Goal: Task Accomplishment & Management: Complete application form

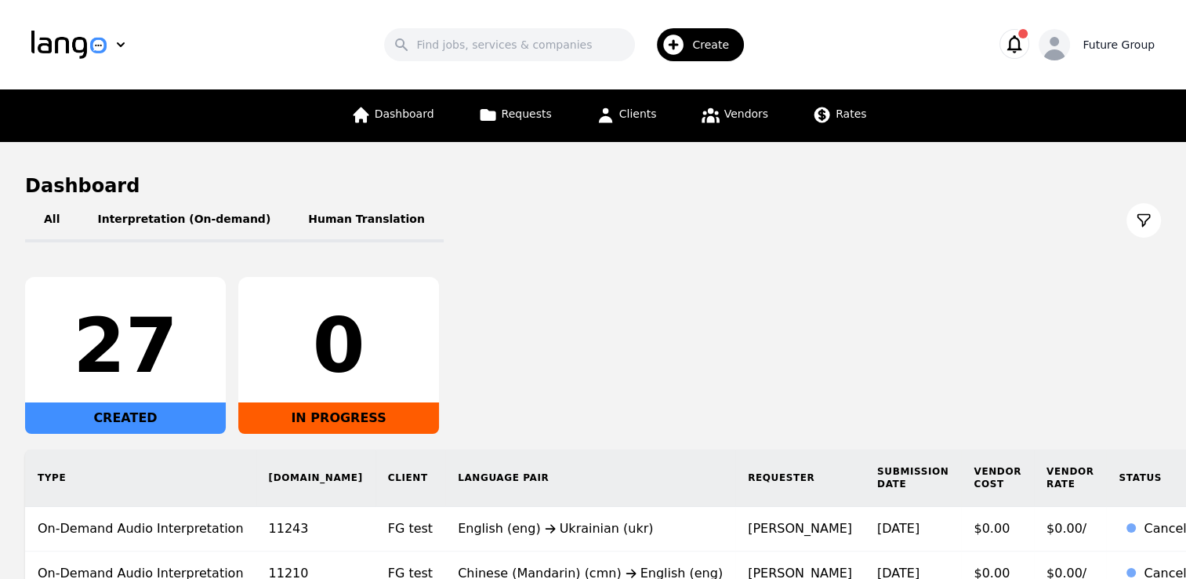
click at [1096, 49] on div "Future Group" at bounding box center [1119, 45] width 72 height 16
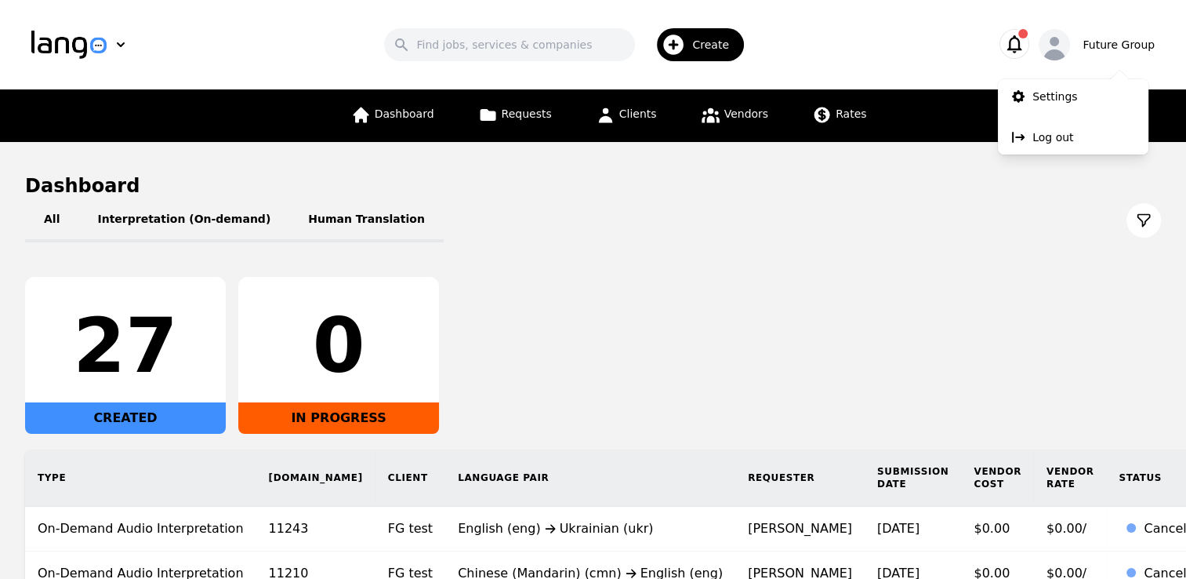
click at [712, 45] on span "Create" at bounding box center [716, 45] width 48 height 16
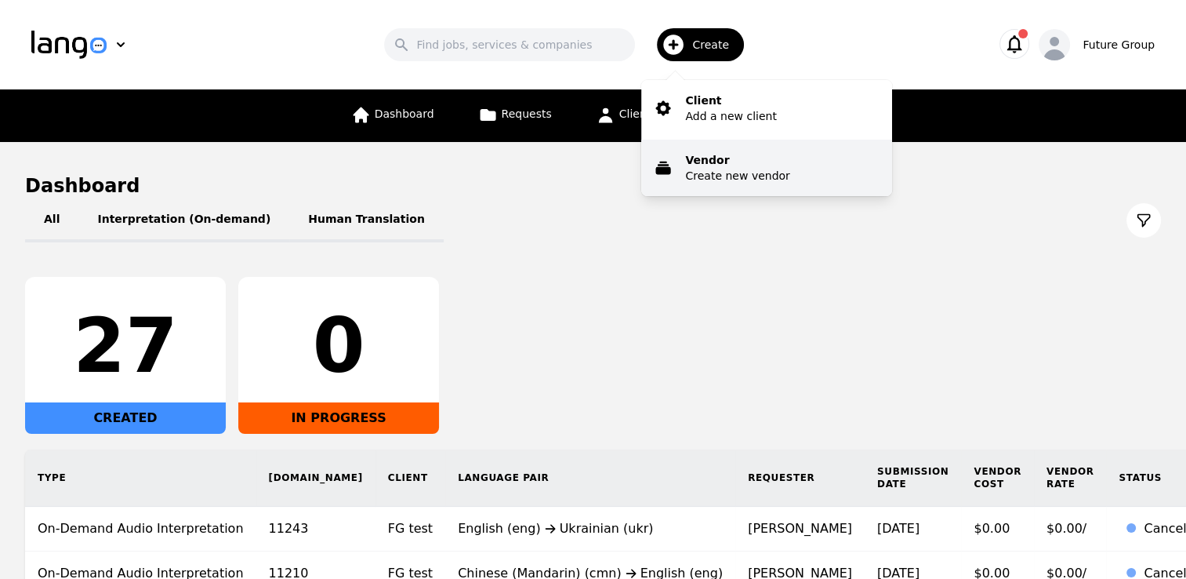
click at [751, 172] on p "Create new vendor" at bounding box center [737, 176] width 104 height 16
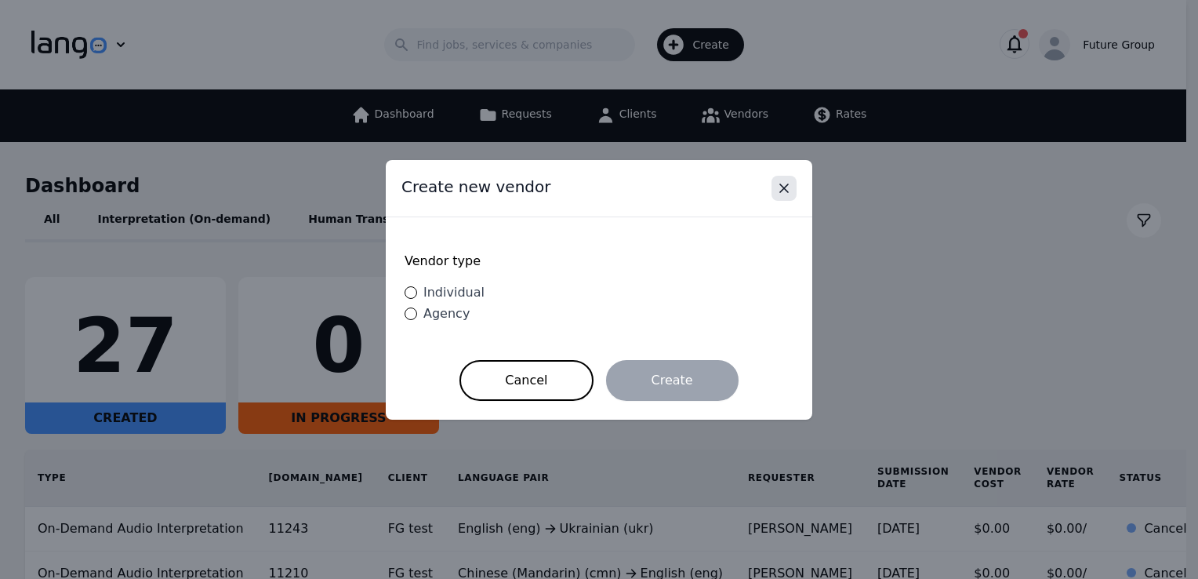
click at [794, 190] on button "Close" at bounding box center [783, 188] width 25 height 25
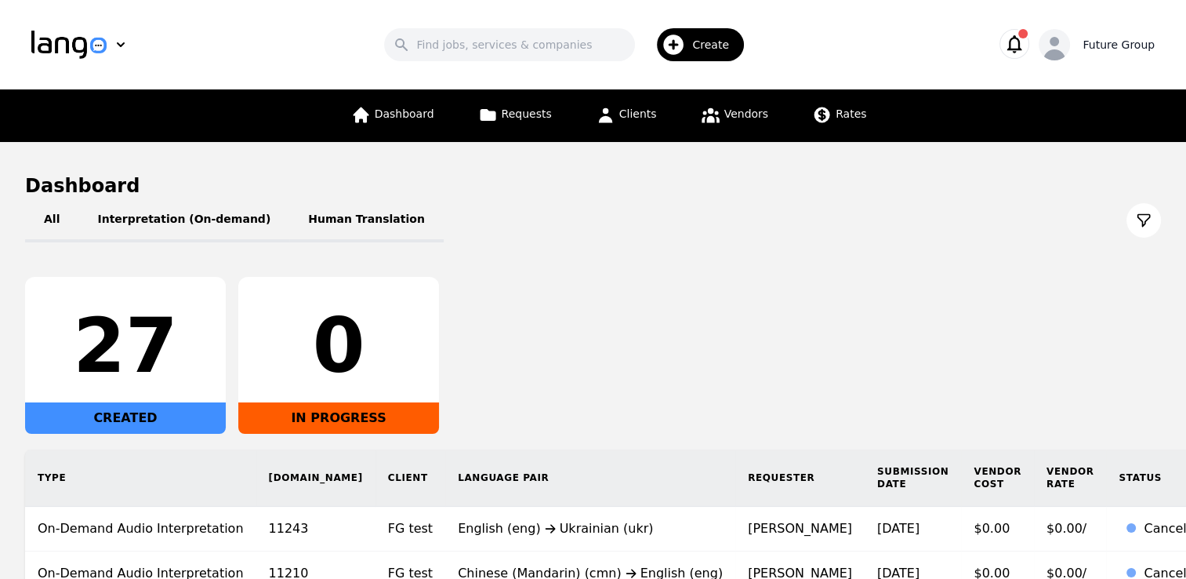
click at [1118, 53] on div "Future Group" at bounding box center [1097, 44] width 116 height 31
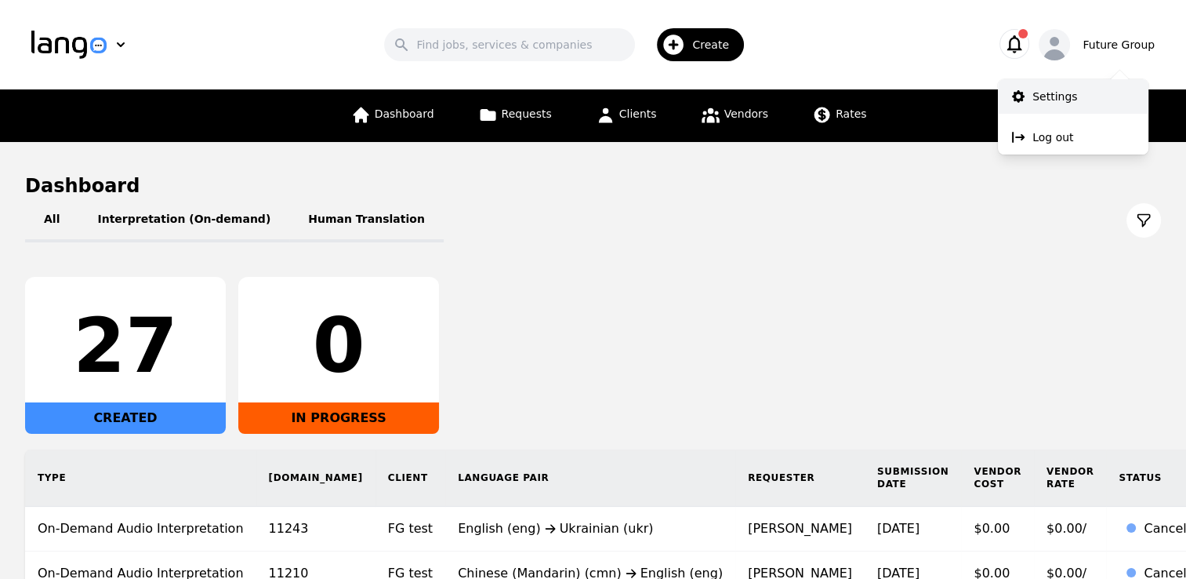
click at [1050, 97] on p "Settings" at bounding box center [1054, 97] width 45 height 16
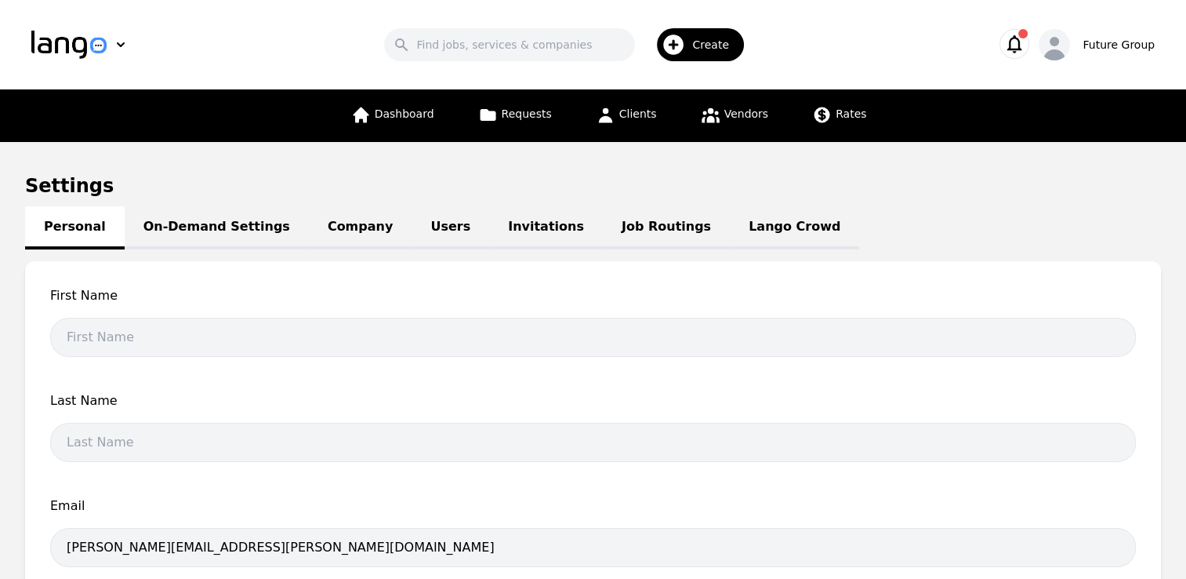
click at [412, 230] on link "Users" at bounding box center [451, 227] width 78 height 43
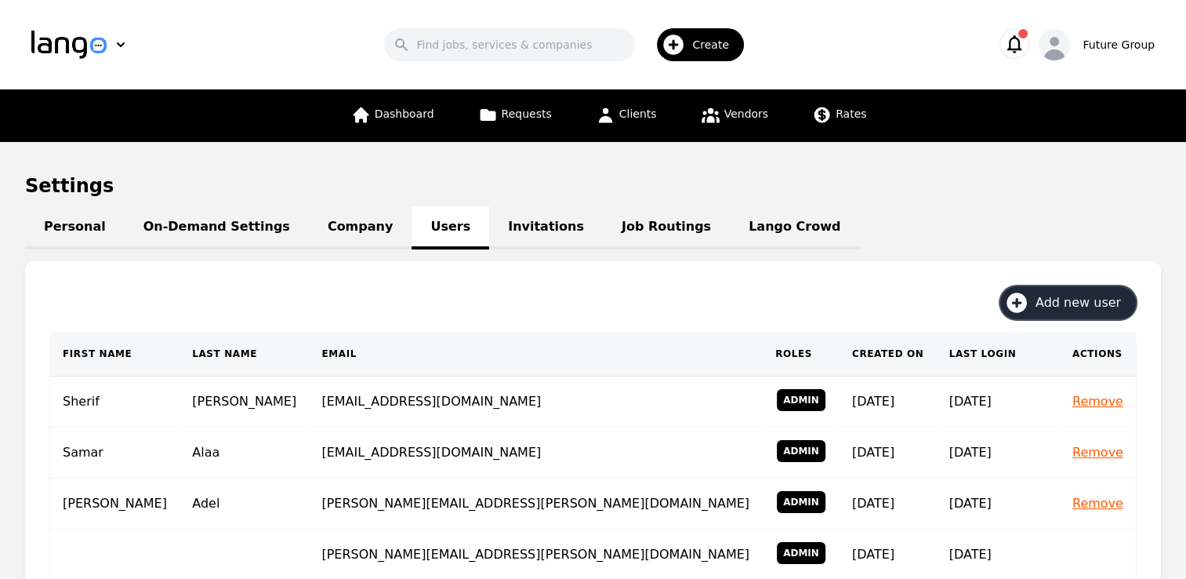
click at [1079, 304] on span "Add new user" at bounding box center [1084, 302] width 96 height 19
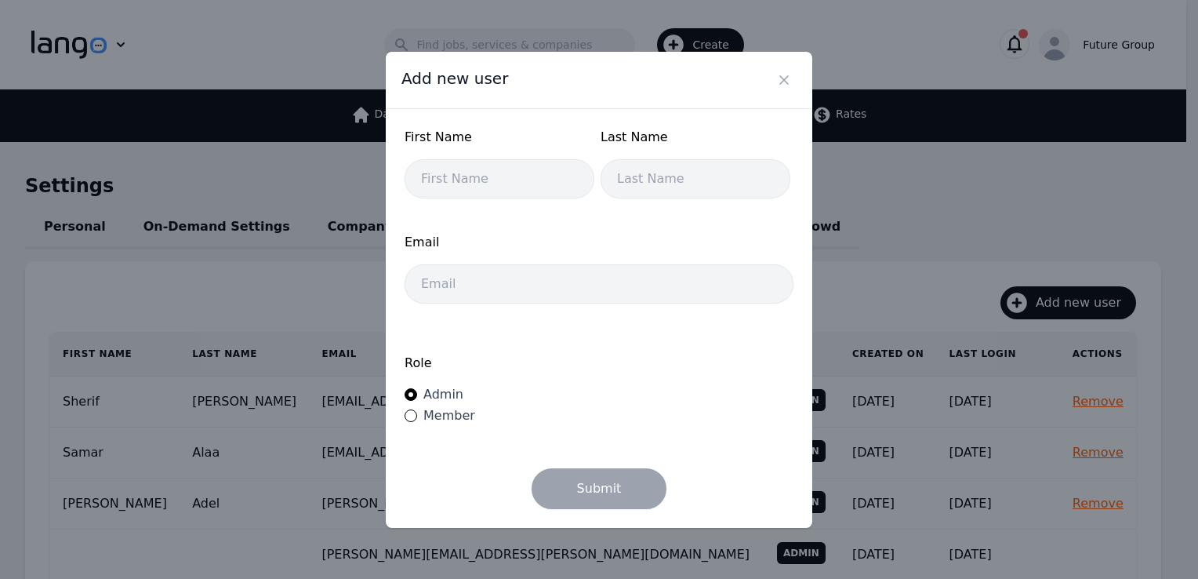
click at [798, 71] on div "Add new user" at bounding box center [599, 80] width 426 height 57
click at [780, 84] on icon "Close" at bounding box center [784, 80] width 16 height 16
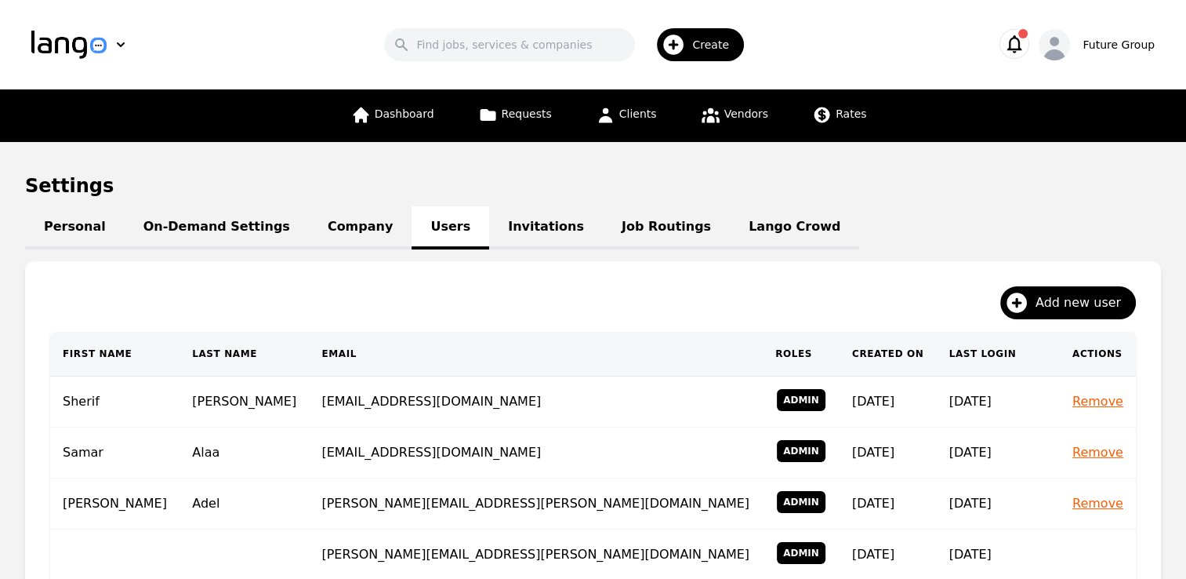
click at [997, 205] on div "Settings Personal On-Demand Settings Company Users Invitations Job Routings Lan…" at bounding box center [593, 586] width 1136 height 827
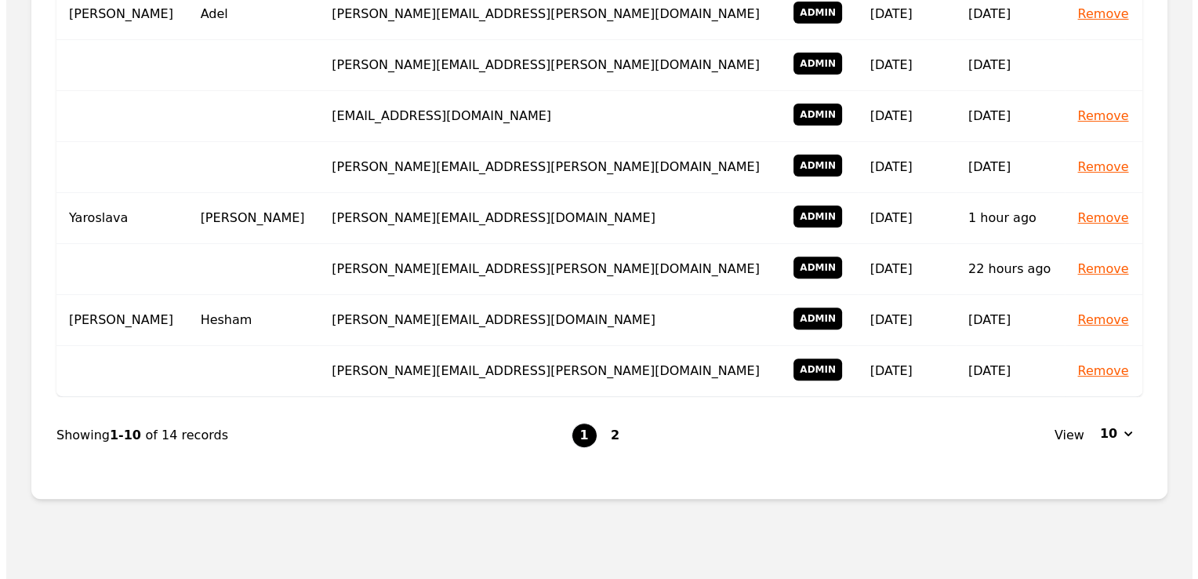
scroll to position [521, 0]
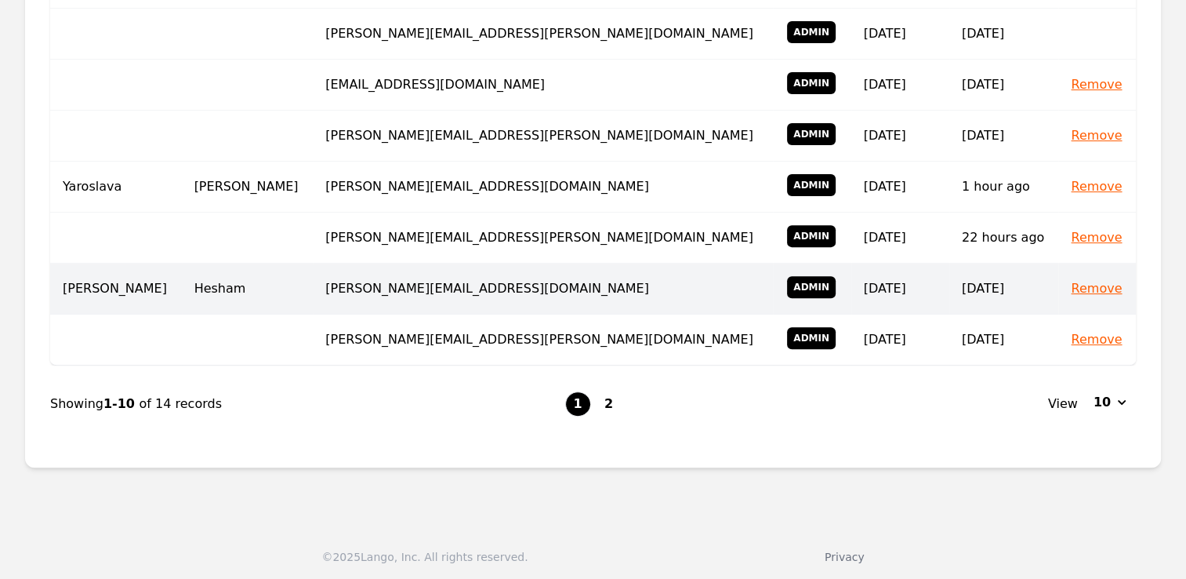
click at [787, 287] on span "Admin" at bounding box center [811, 287] width 49 height 22
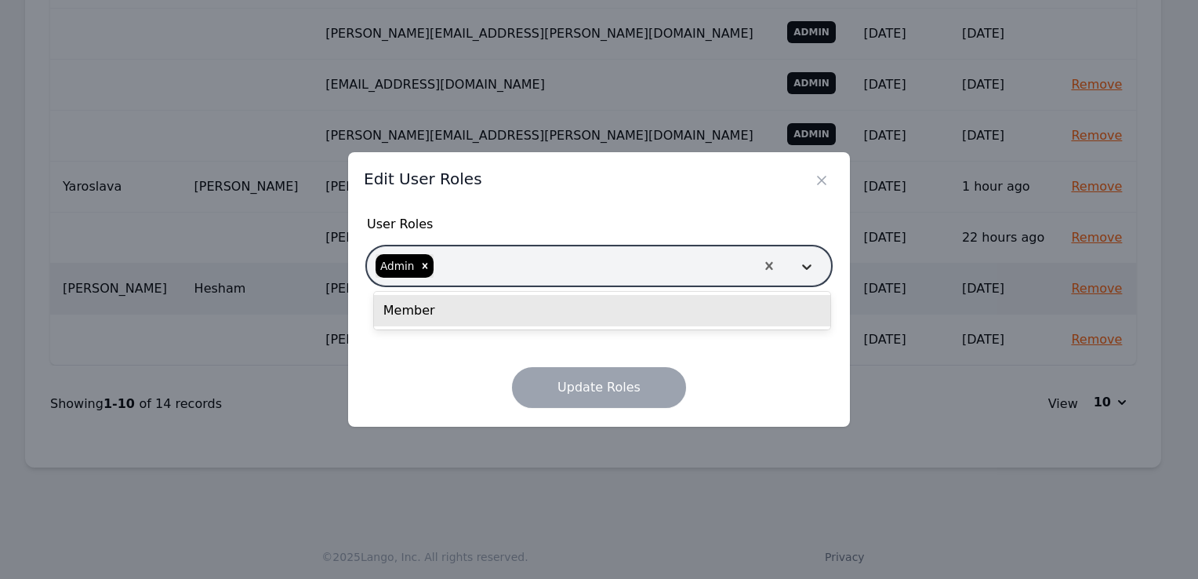
click at [808, 278] on div at bounding box center [806, 266] width 47 height 38
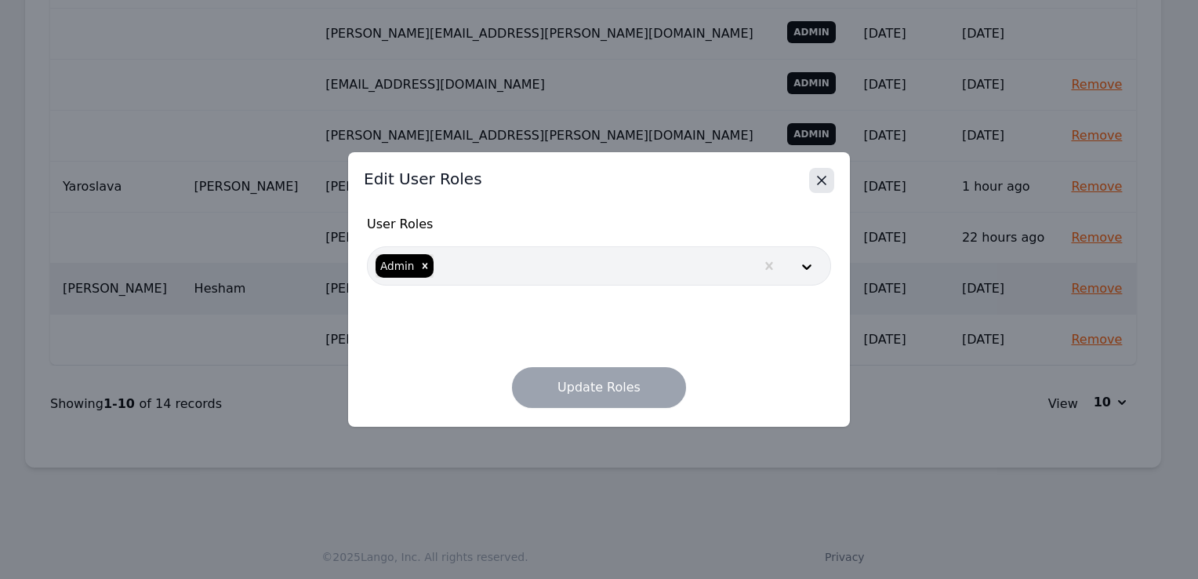
click at [825, 184] on icon "Close" at bounding box center [822, 180] width 8 height 8
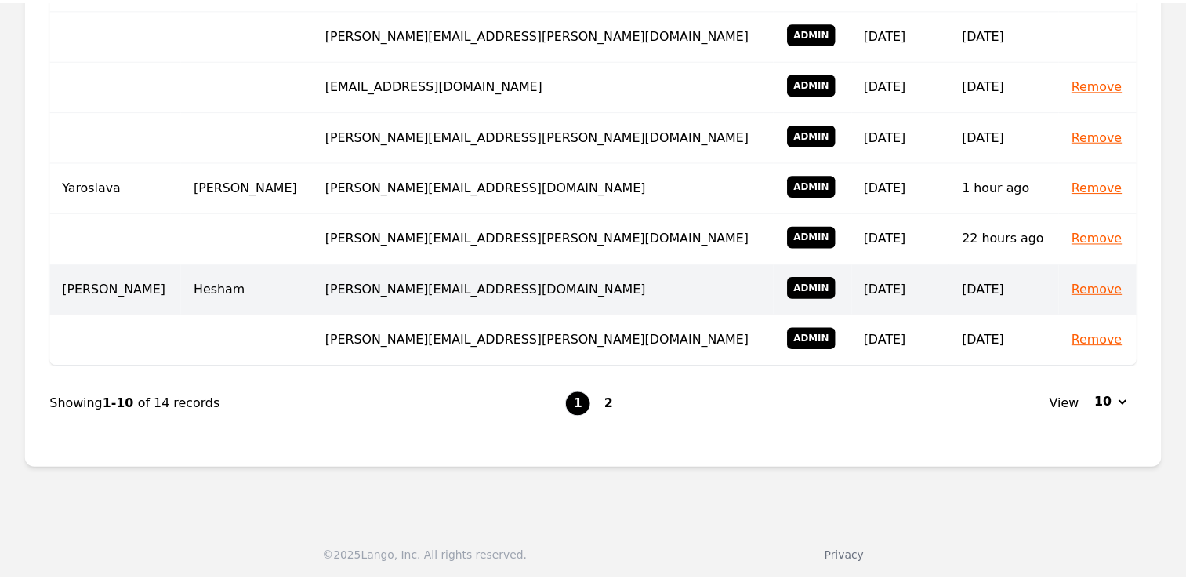
scroll to position [13, 0]
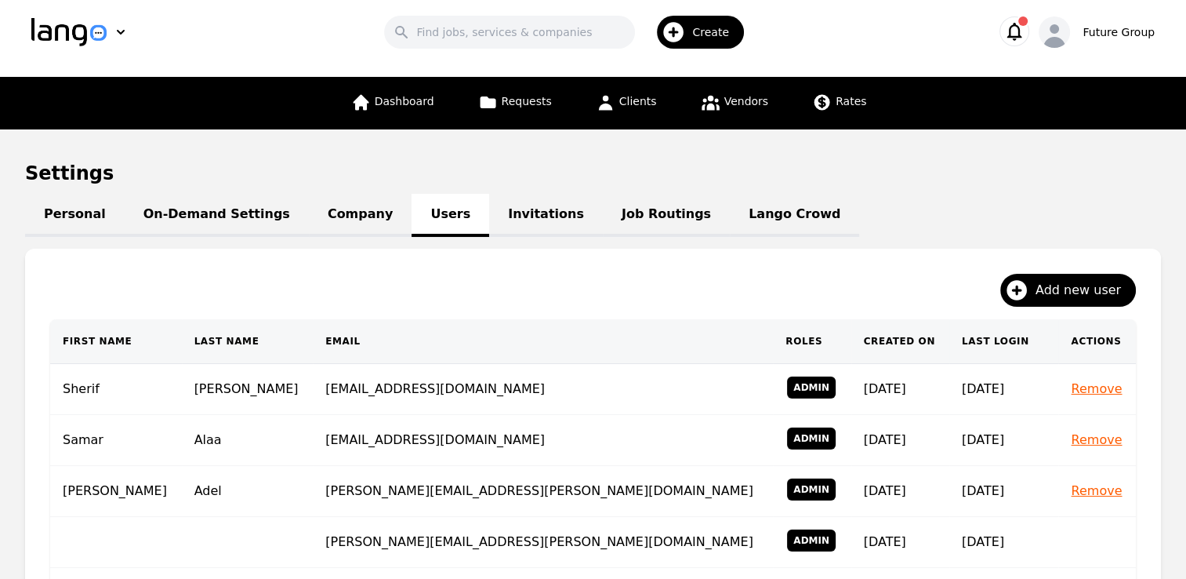
click at [1163, 278] on main "Settings Personal On-Demand Settings Company Users Invitations Job Routings Lan…" at bounding box center [593, 574] width 1186 height 890
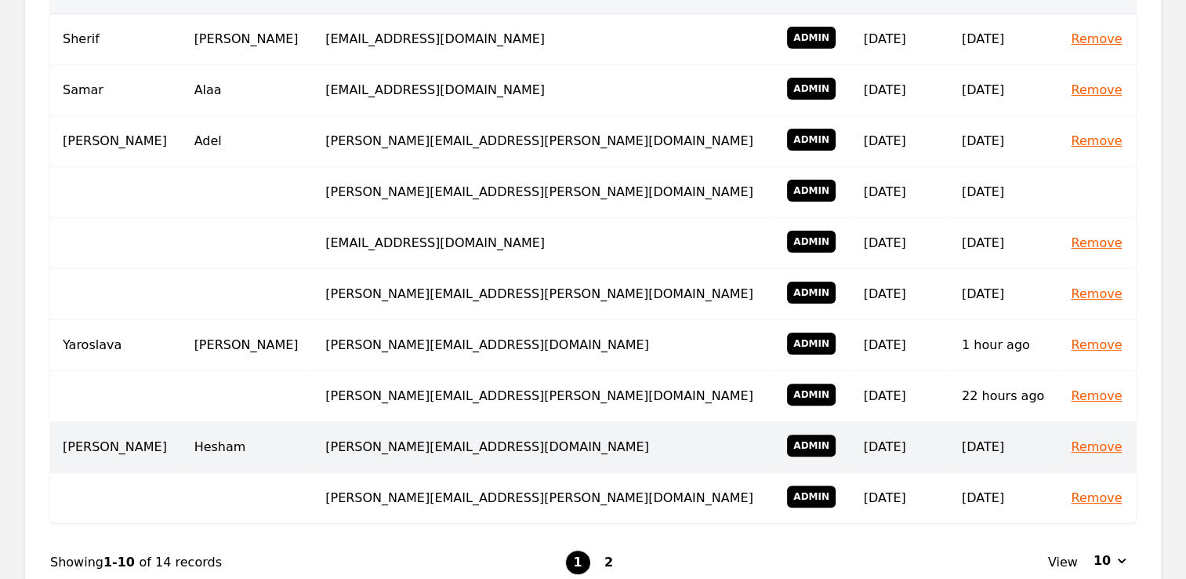
scroll to position [521, 0]
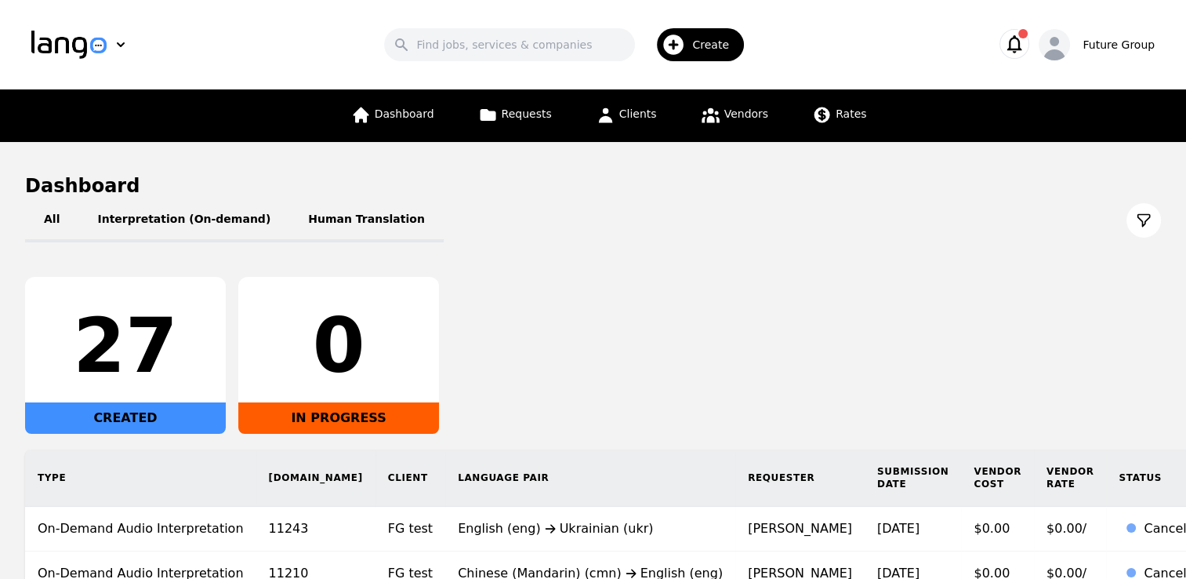
click at [716, 47] on span "Create" at bounding box center [716, 45] width 48 height 16
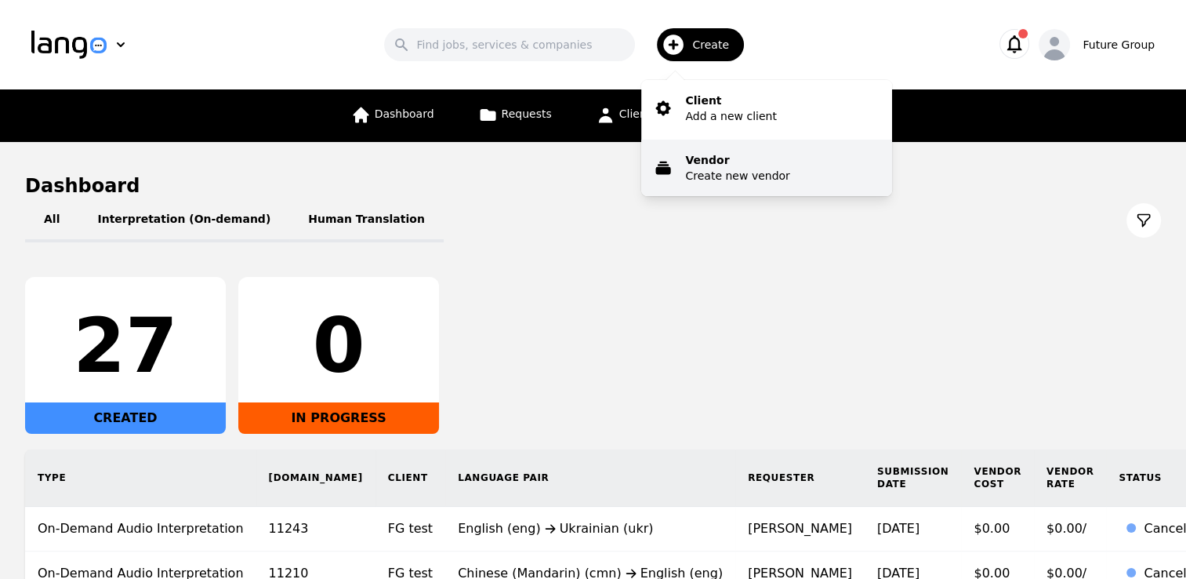
click at [725, 180] on p "Create new vendor" at bounding box center [737, 176] width 104 height 16
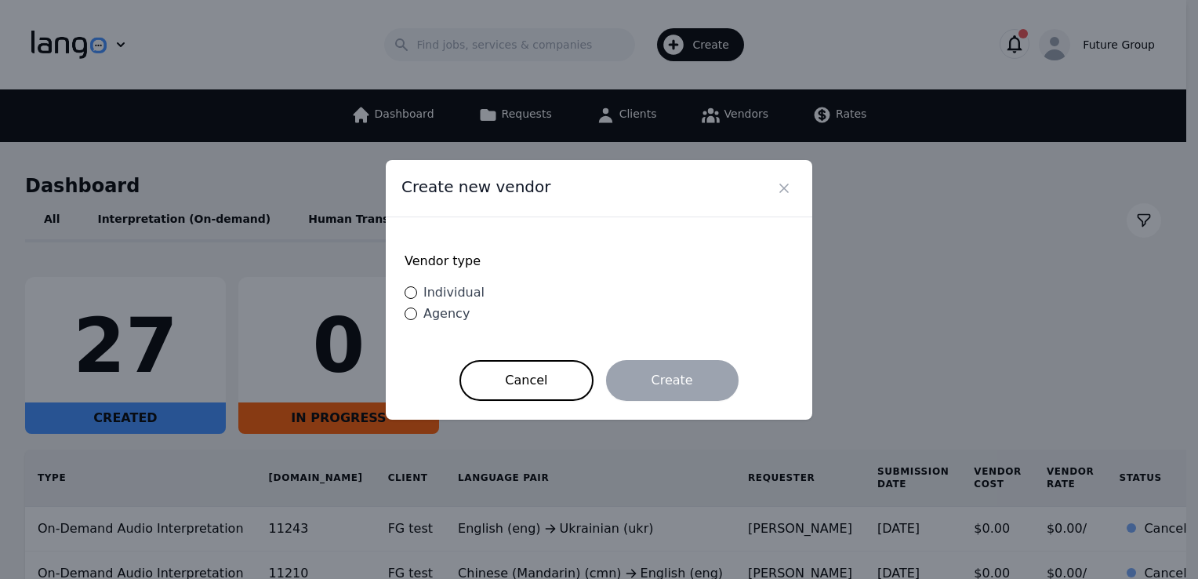
click at [437, 290] on span "Individual" at bounding box center [453, 292] width 61 height 15
click at [417, 290] on input "Individual" at bounding box center [410, 292] width 13 height 13
radio input "true"
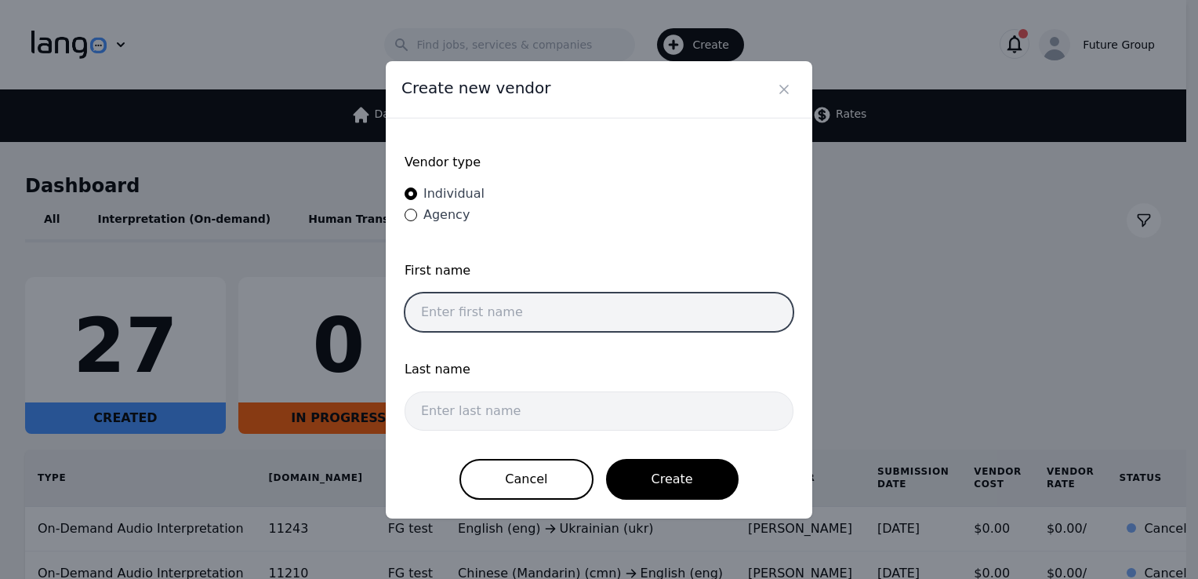
click at [505, 306] on input "text" at bounding box center [598, 311] width 389 height 39
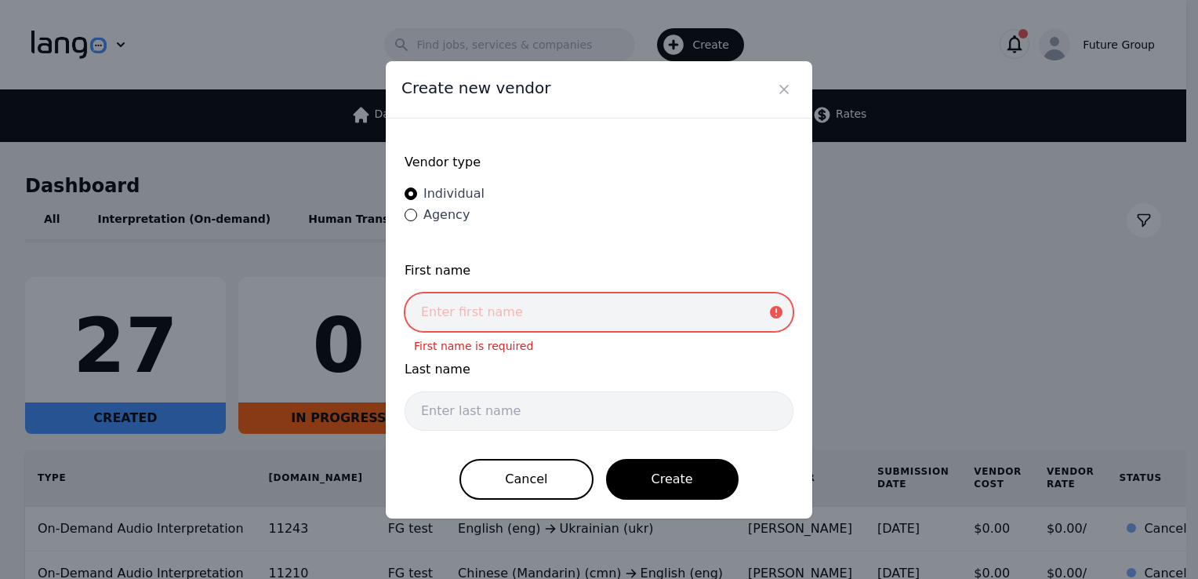
click at [510, 322] on input "text" at bounding box center [598, 311] width 389 height 39
paste input "kirubel.ambaye@future-group.com"
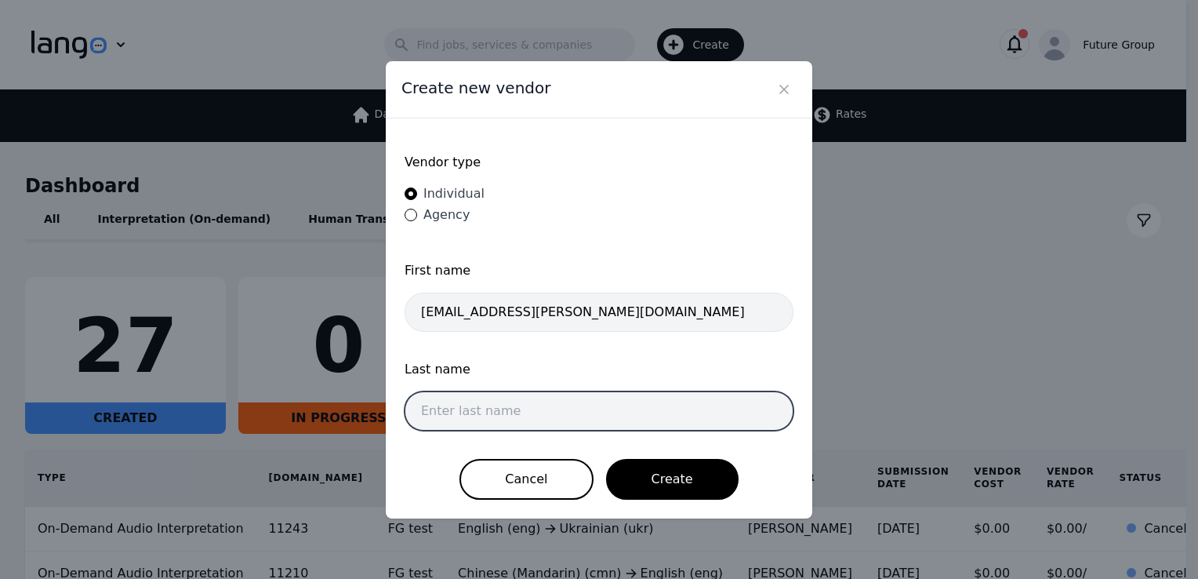
click at [480, 409] on input "text" at bounding box center [598, 410] width 389 height 39
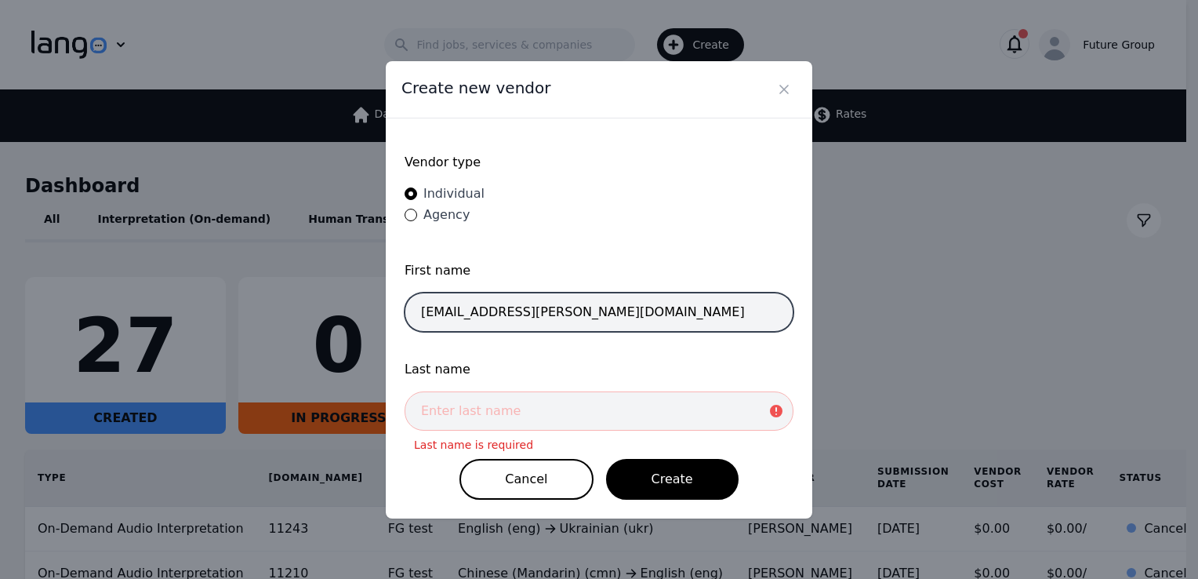
click at [720, 312] on input "kirubel.ambaye@future-group.com" at bounding box center [598, 311] width 389 height 39
click at [640, 316] on input "kirubel.ambaye@future-group.com" at bounding box center [598, 311] width 389 height 39
drag, startPoint x: 423, startPoint y: 312, endPoint x: 478, endPoint y: 337, distance: 60.3
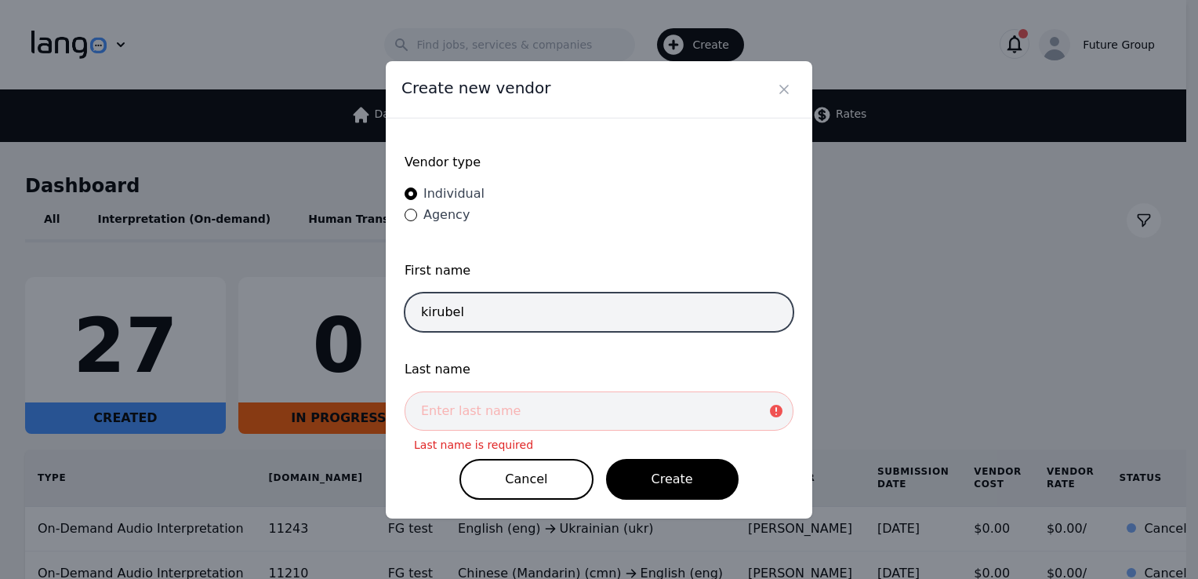
click at [478, 337] on div "First name kirubel" at bounding box center [598, 301] width 389 height 80
type input "Kirubel"
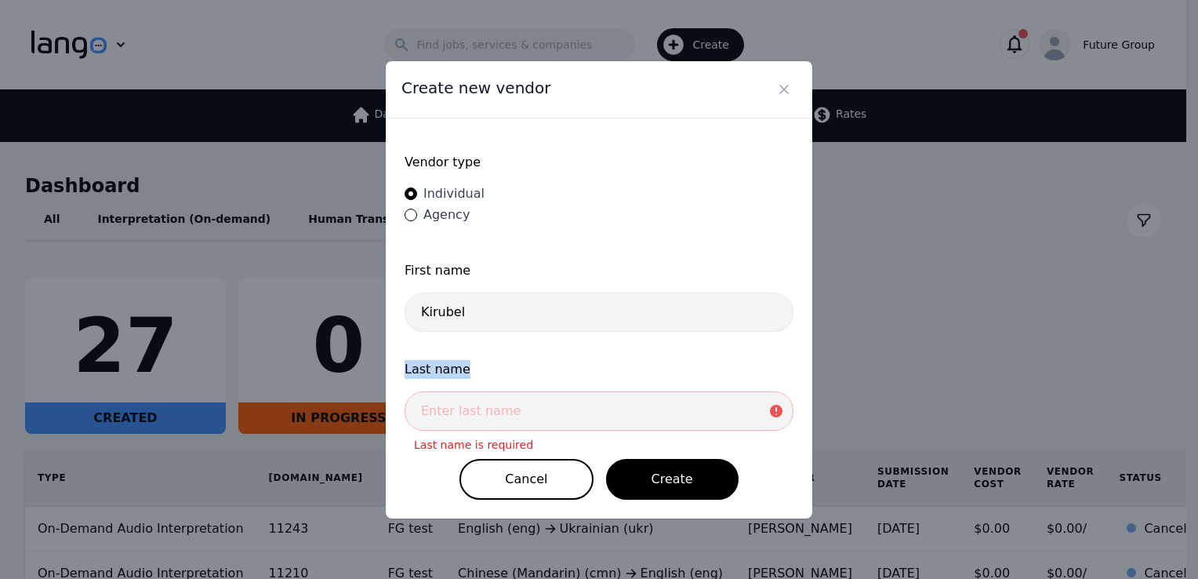
drag, startPoint x: 602, startPoint y: 337, endPoint x: 502, endPoint y: 405, distance: 121.3
click at [502, 405] on form "Vendor type Individual Agency First name Kirubel Last name Last name is require…" at bounding box center [598, 318] width 389 height 362
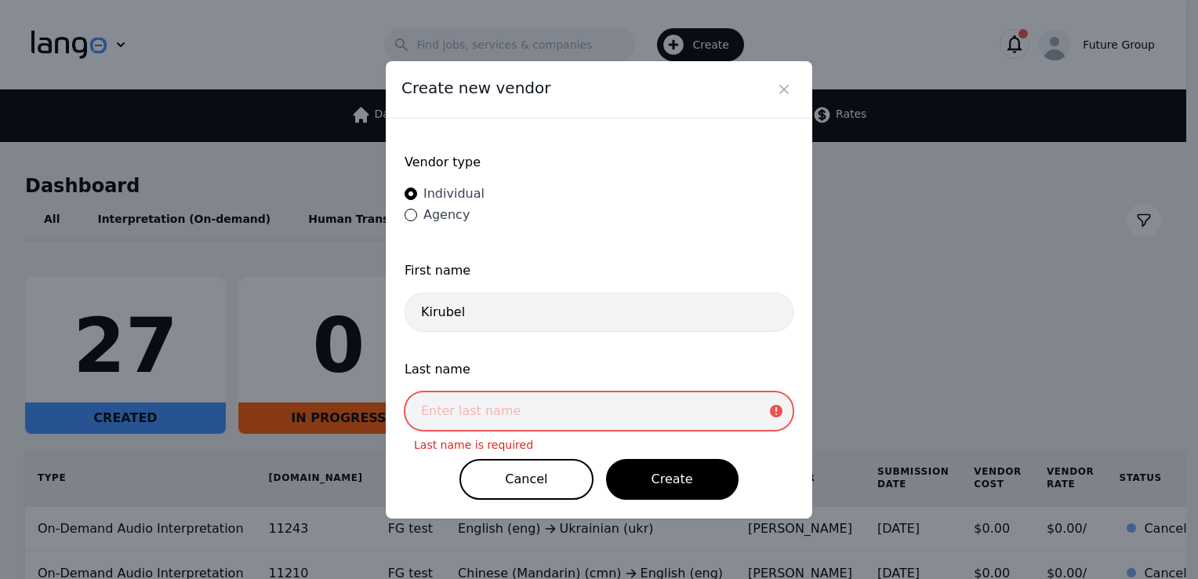
click at [502, 405] on input "text" at bounding box center [598, 410] width 389 height 39
paste input "kirubel.ambaye@future-group.com"
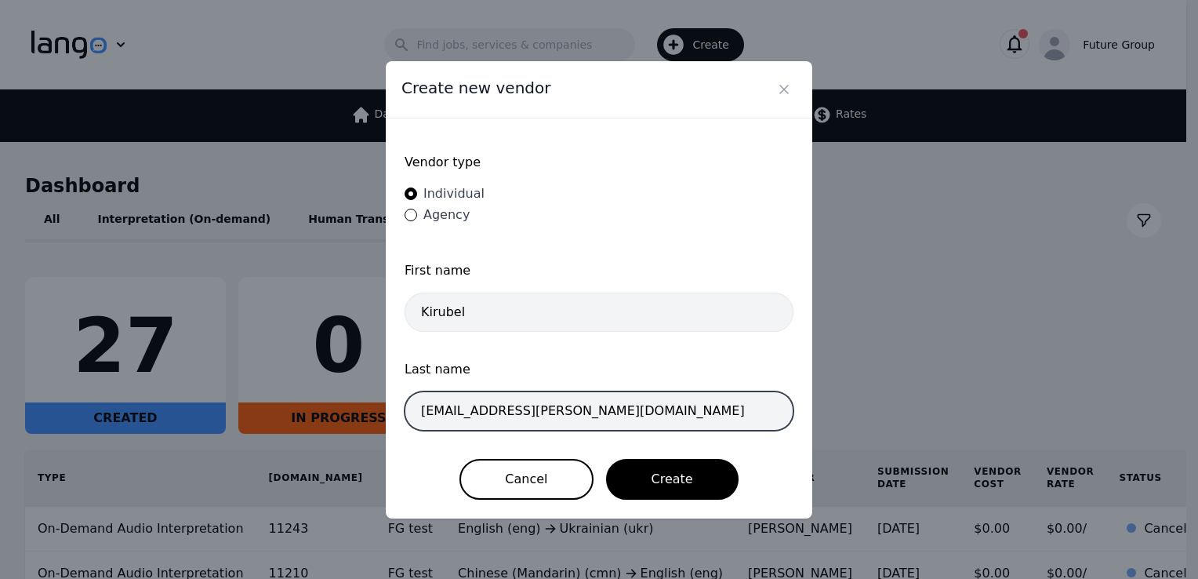
click at [470, 412] on input "kirubel.ambaye@future-group.com" at bounding box center [598, 410] width 389 height 39
drag, startPoint x: 463, startPoint y: 409, endPoint x: 333, endPoint y: 412, distance: 129.4
click at [333, 412] on div "Create new vendor Vendor type Individual Agency First name Kirubel Last name ki…" at bounding box center [599, 289] width 1198 height 579
drag, startPoint x: 605, startPoint y: 414, endPoint x: 466, endPoint y: 424, distance: 139.1
click at [466, 424] on input "Ambaye@future-group.com" at bounding box center [598, 410] width 389 height 39
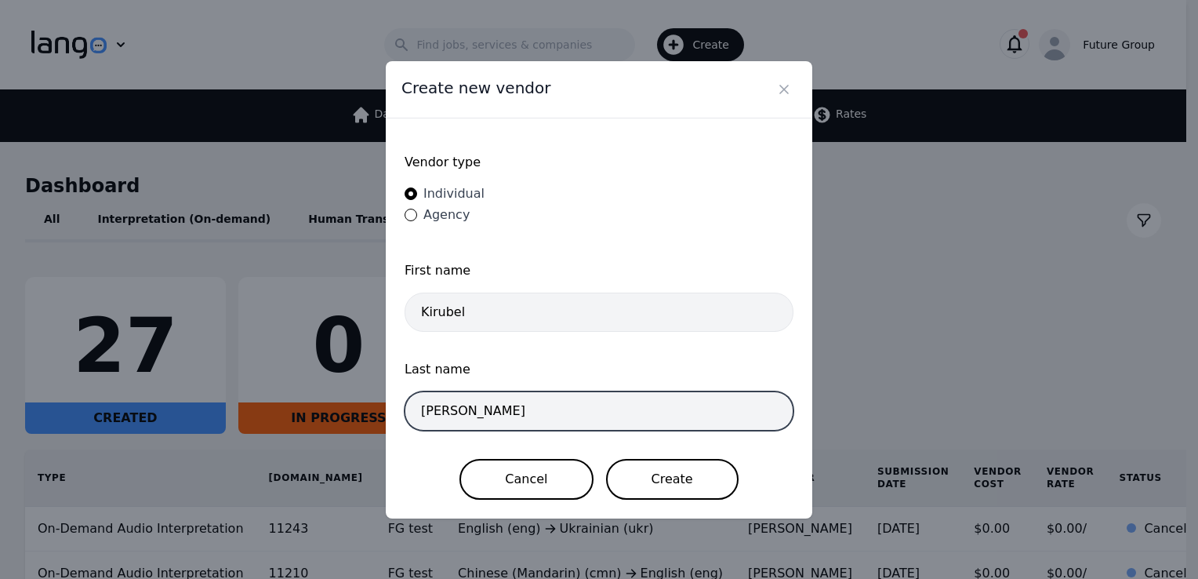
type input "Ambaye"
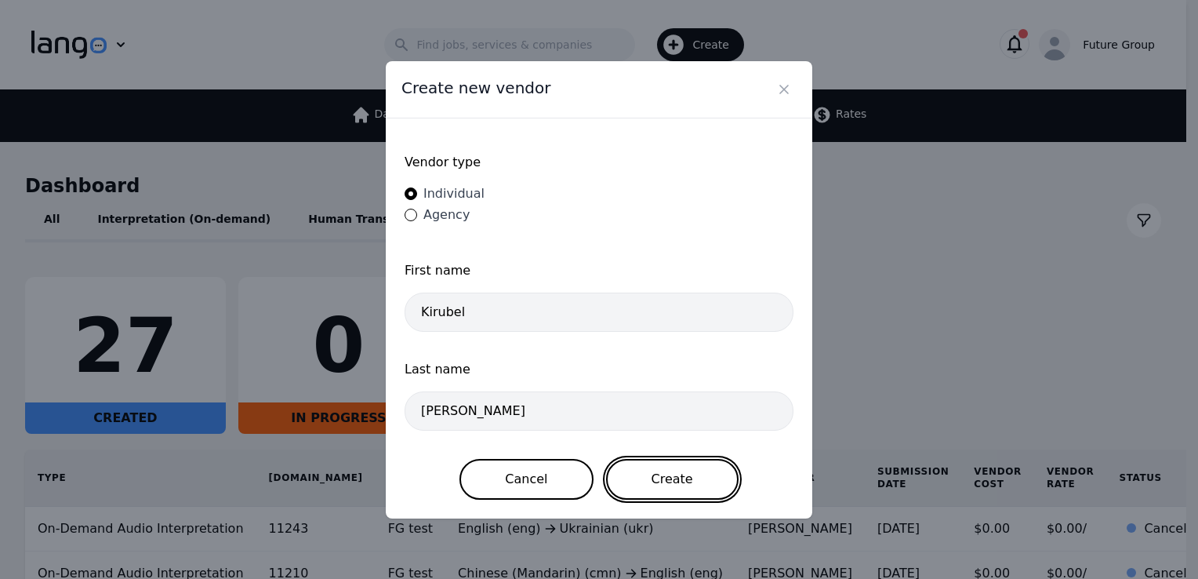
click at [699, 472] on button "Create" at bounding box center [672, 479] width 132 height 41
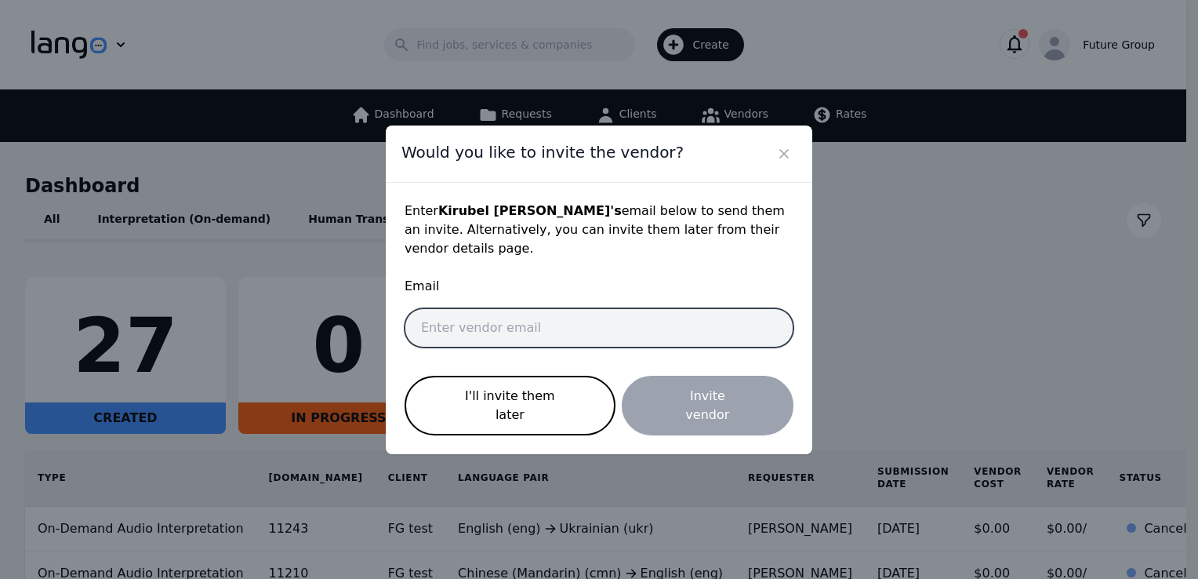
click at [550, 321] on input "email" at bounding box center [598, 327] width 389 height 39
paste input "kirubel.ambaye@future-group.com"
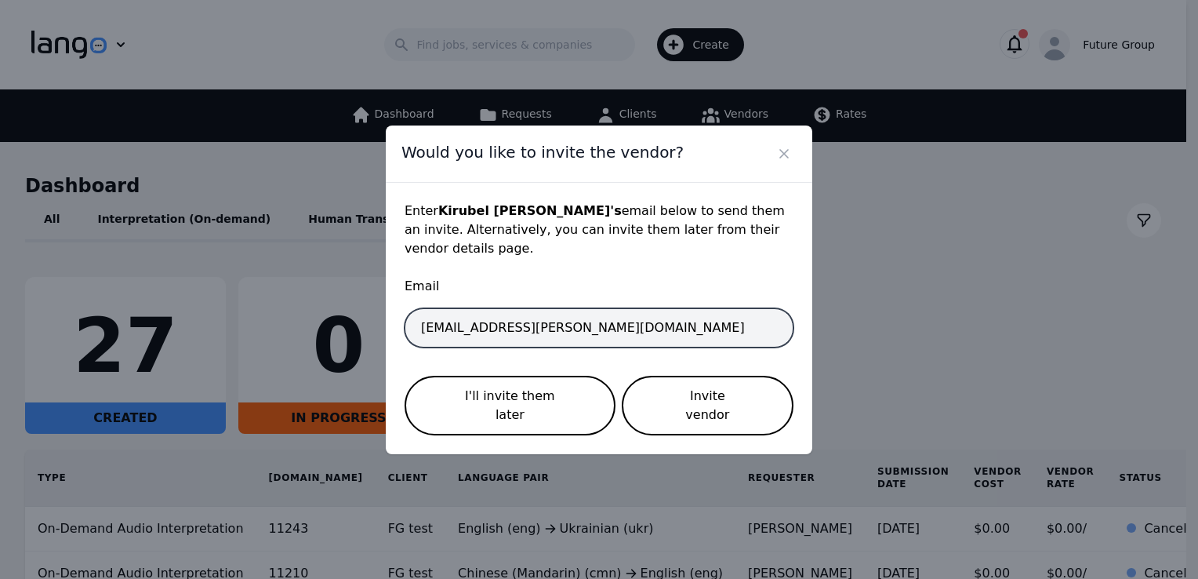
type input "kirubel.ambaye@future-group.com"
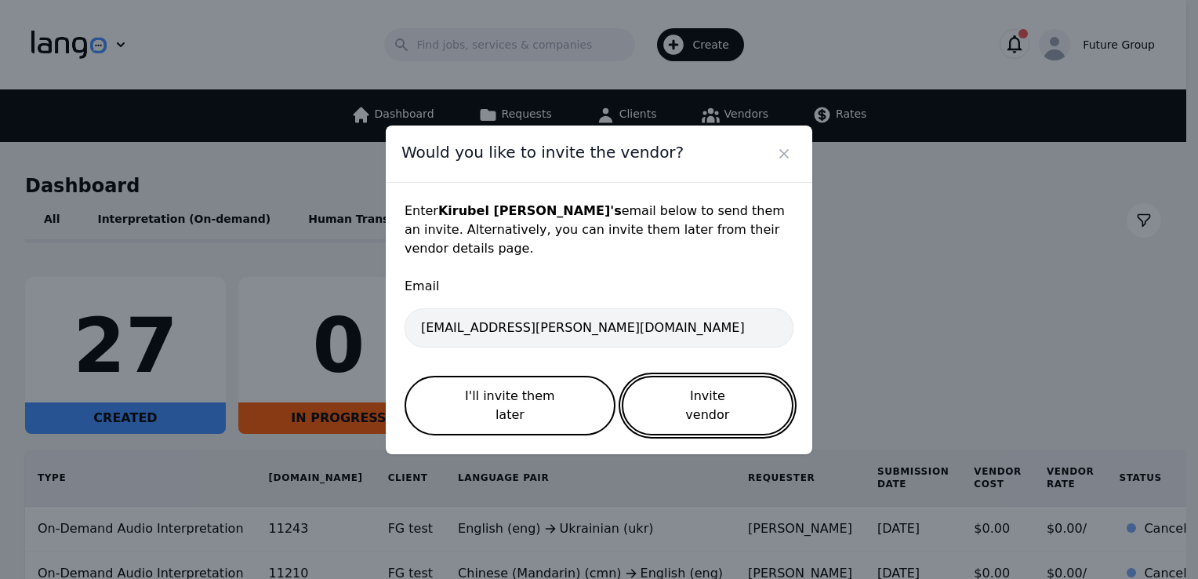
click at [725, 390] on button "Invite vendor" at bounding box center [708, 405] width 172 height 60
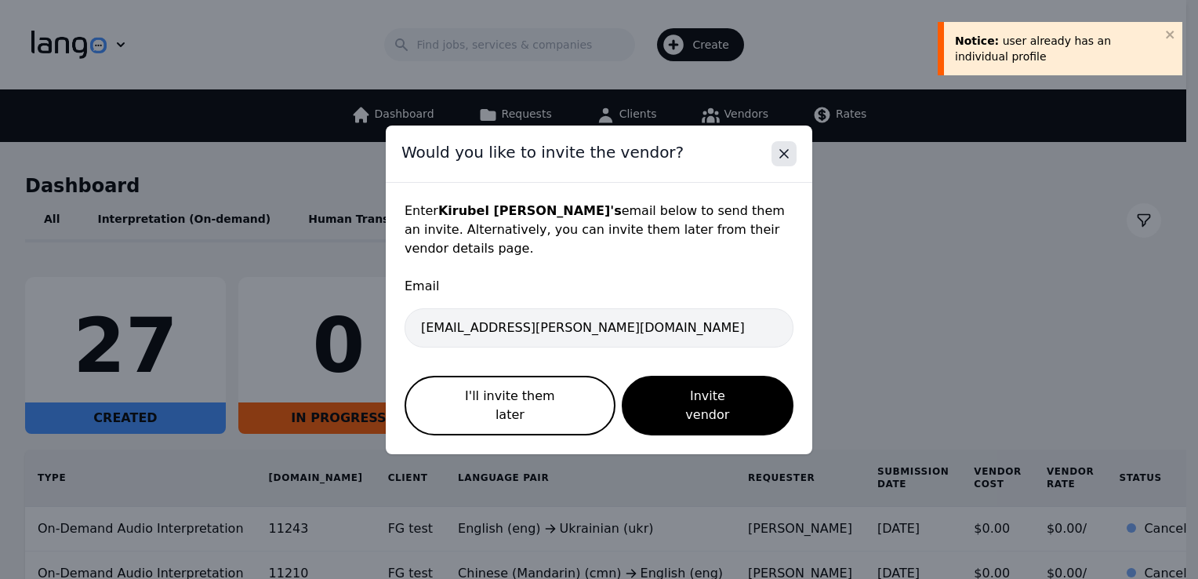
click at [778, 161] on icon "Close" at bounding box center [784, 154] width 16 height 16
